Goal: Transaction & Acquisition: Subscribe to service/newsletter

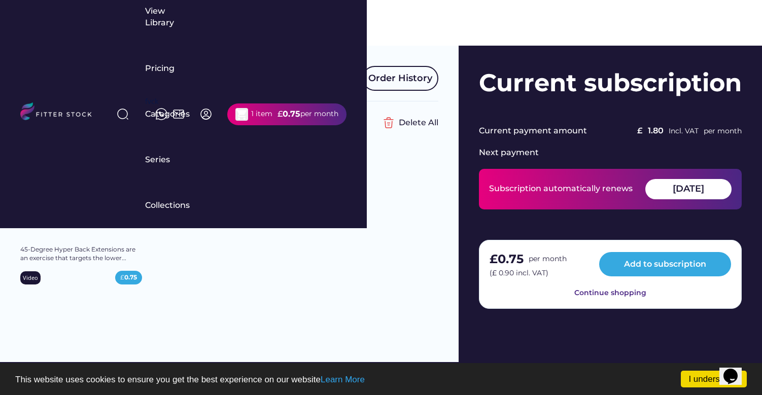
click at [128, 161] on img at bounding box center [126, 160] width 20 height 20
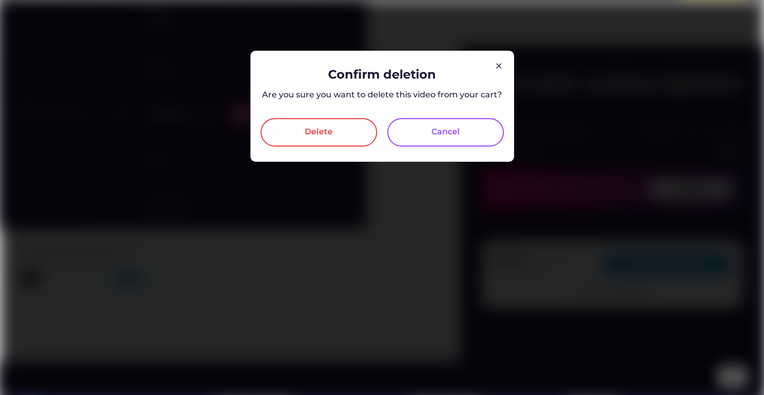
click at [297, 125] on div "Delete" at bounding box center [319, 132] width 117 height 28
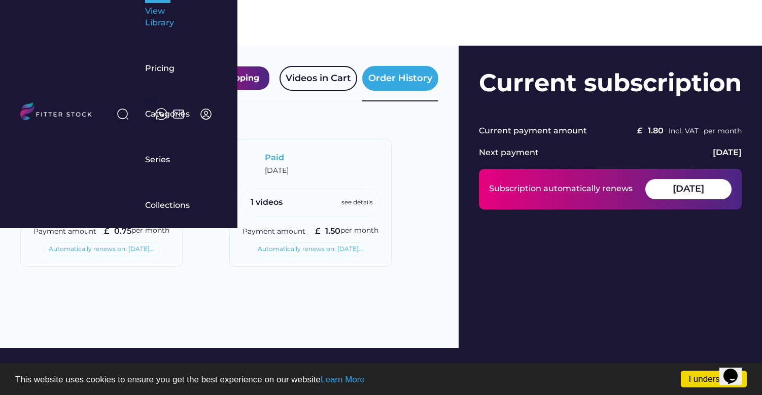
click at [170, 30] on div "View Library" at bounding box center [157, 23] width 25 height 46
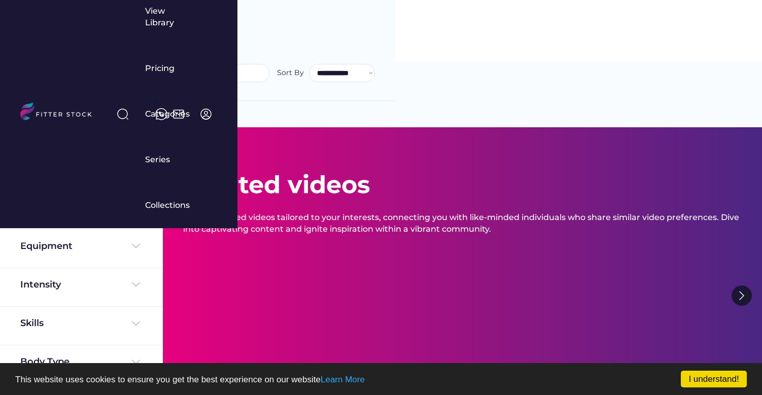
select select "**********"
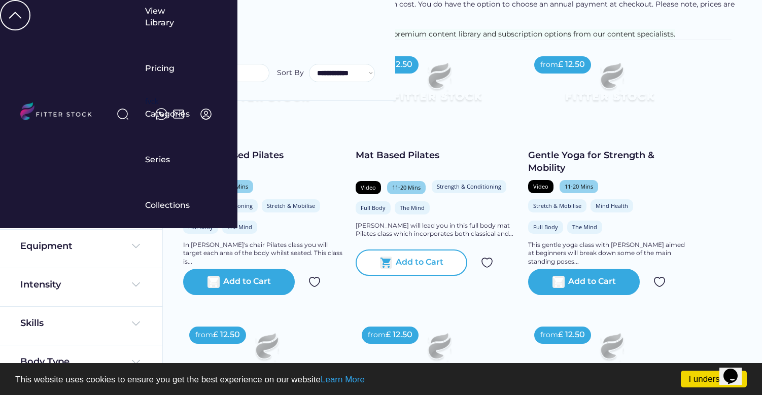
click at [405, 269] on div "Add to Cart" at bounding box center [420, 263] width 48 height 12
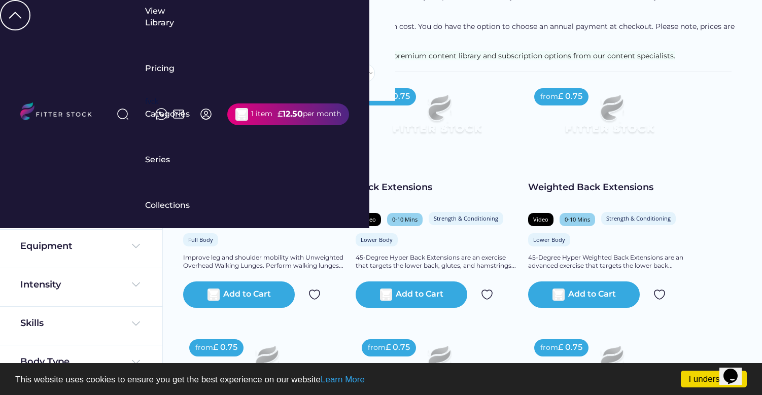
scroll to position [4093, 0]
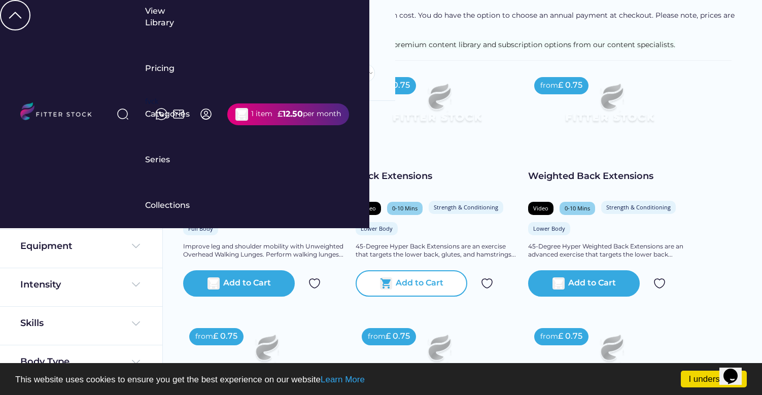
click at [413, 290] on div "Add to Cart" at bounding box center [420, 283] width 48 height 12
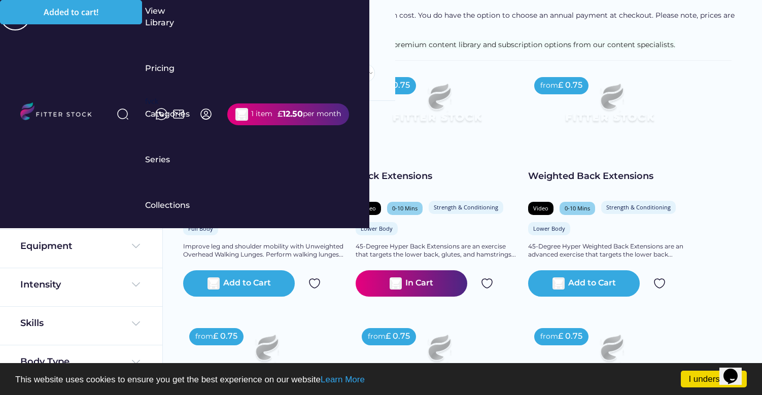
click at [282, 109] on div "£" at bounding box center [279, 115] width 5 height 12
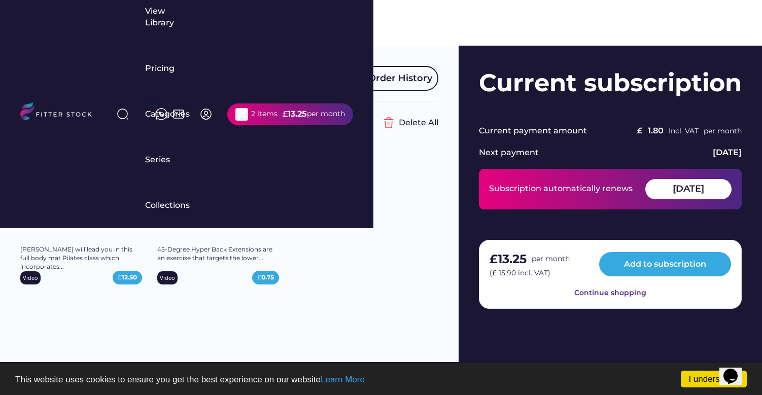
click at [125, 161] on img at bounding box center [126, 160] width 20 height 20
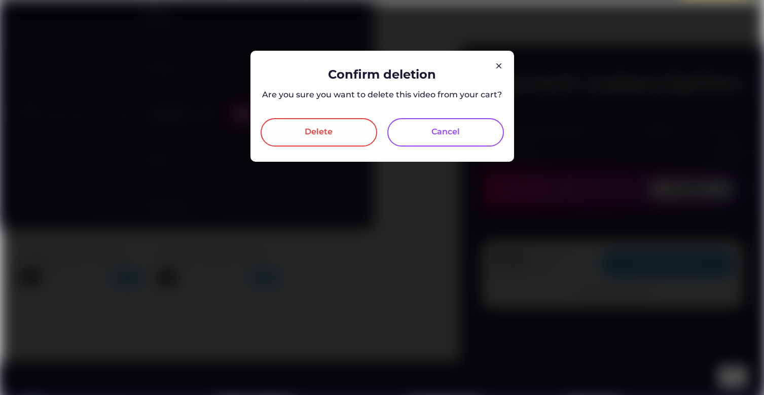
click at [309, 135] on div "Delete" at bounding box center [319, 132] width 28 height 12
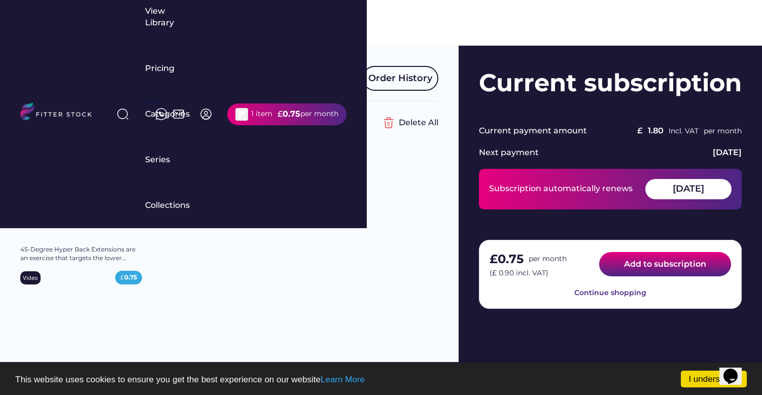
click at [646, 263] on button "Add to subscription" at bounding box center [665, 264] width 132 height 24
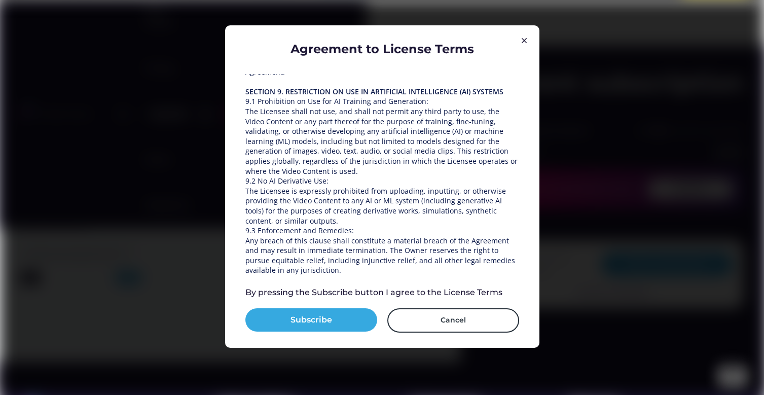
scroll to position [1406, 0]
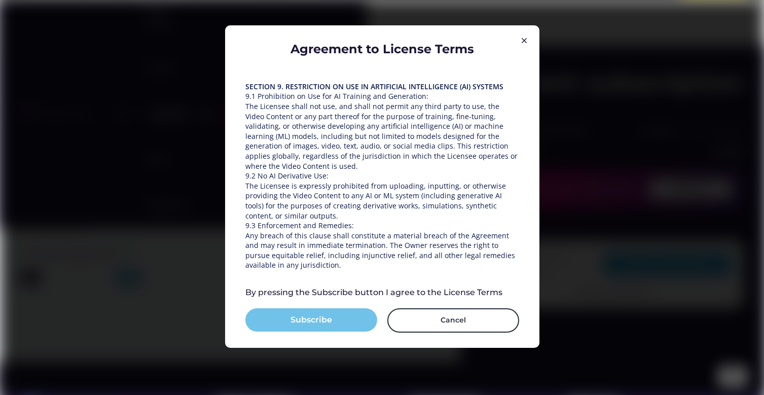
click at [315, 323] on button "Subscribe" at bounding box center [311, 319] width 132 height 23
click at [307, 316] on button "Subscribe" at bounding box center [311, 319] width 132 height 23
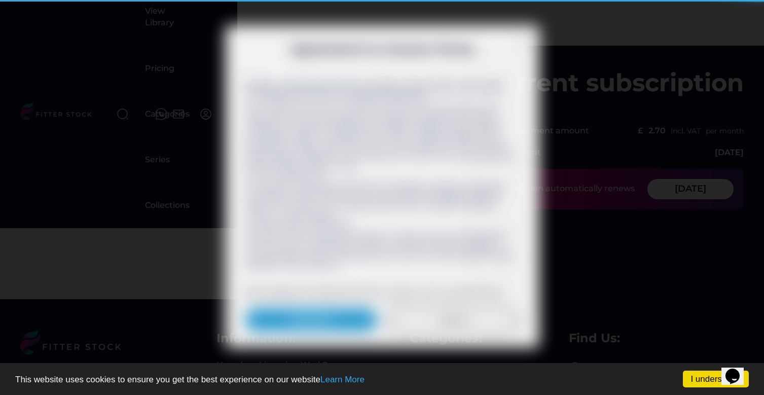
scroll to position [1360, 0]
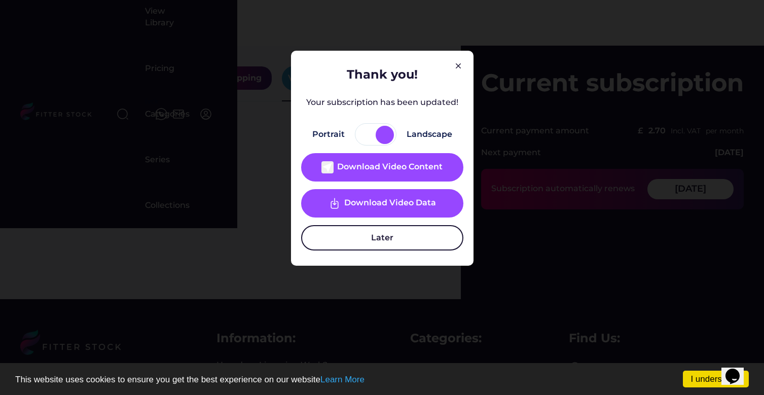
click at [375, 237] on button "Later" at bounding box center [382, 237] width 162 height 25
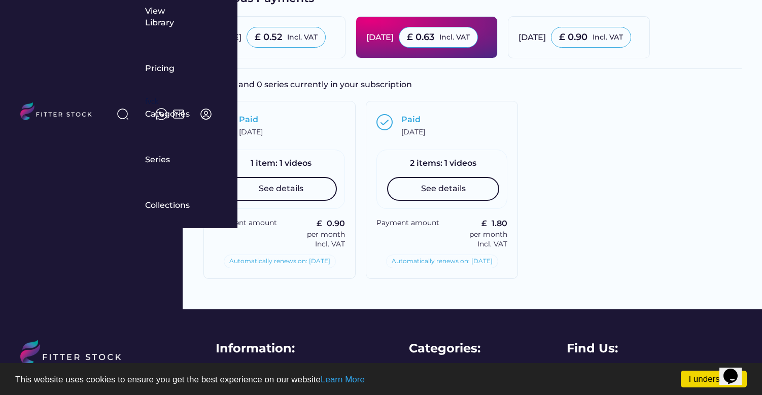
scroll to position [293, 0]
